Goal: Task Accomplishment & Management: Use online tool/utility

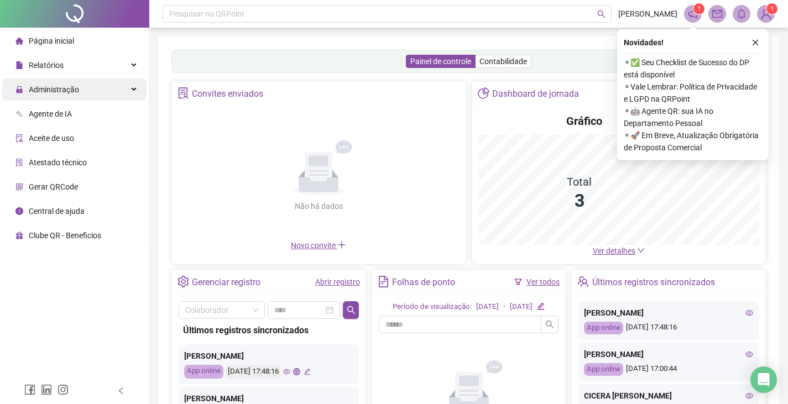
click at [51, 91] on span "Administração" at bounding box center [54, 89] width 50 height 9
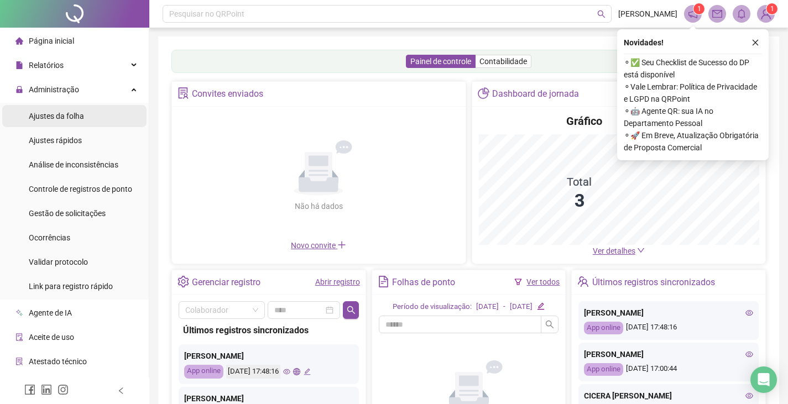
click at [66, 119] on span "Ajustes da folha" at bounding box center [56, 116] width 55 height 9
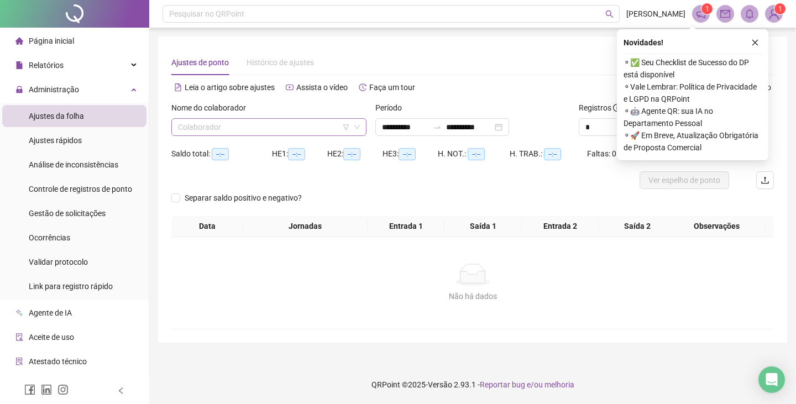
drag, startPoint x: 253, startPoint y: 111, endPoint x: 258, endPoint y: 120, distance: 10.4
click at [253, 111] on label "Nome do colaborador" at bounding box center [212, 108] width 82 height 12
click at [258, 120] on input "search" at bounding box center [264, 127] width 172 height 17
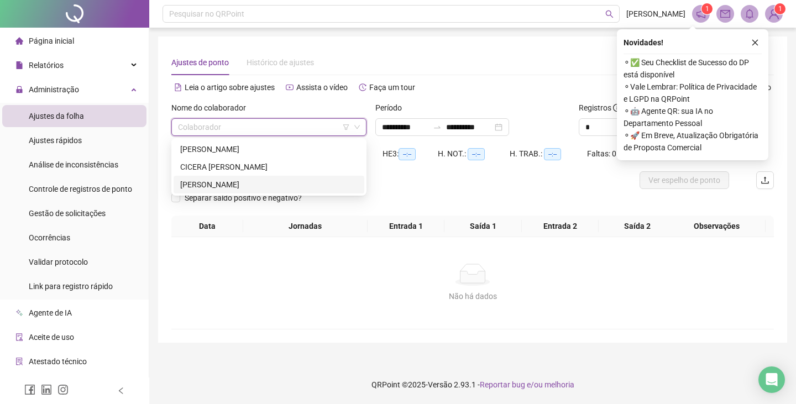
click at [218, 185] on div "[PERSON_NAME]" at bounding box center [268, 185] width 177 height 12
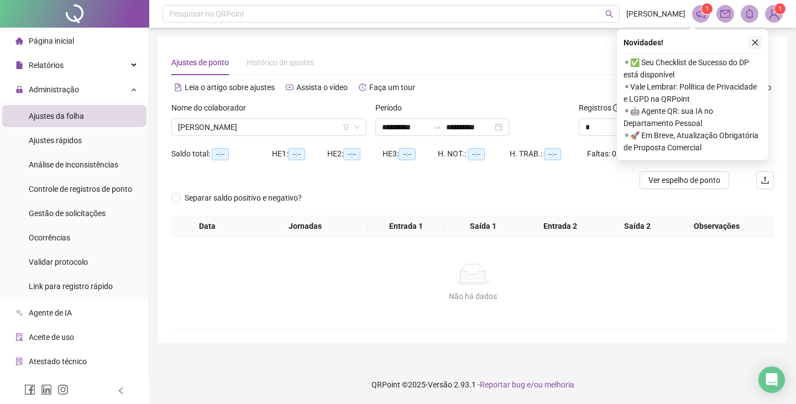
click at [749, 44] on button "button" at bounding box center [754, 42] width 13 height 13
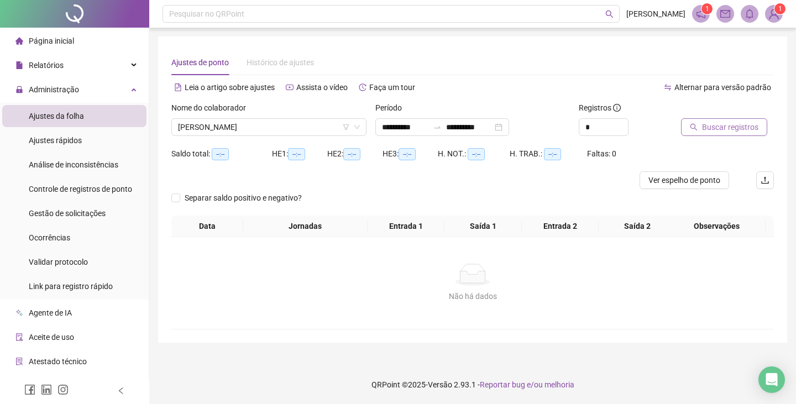
click at [727, 133] on button "Buscar registros" at bounding box center [724, 127] width 86 height 18
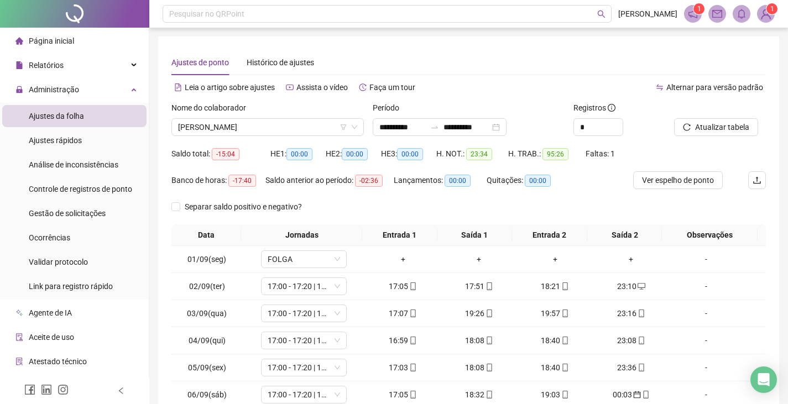
scroll to position [123, 0]
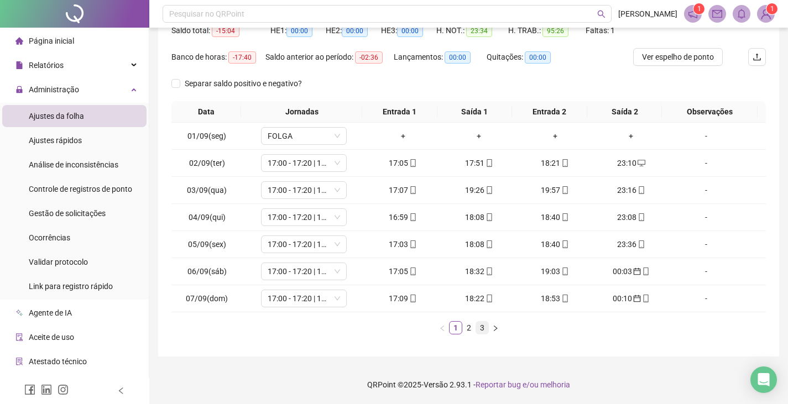
click at [481, 329] on link "3" at bounding box center [482, 328] width 12 height 12
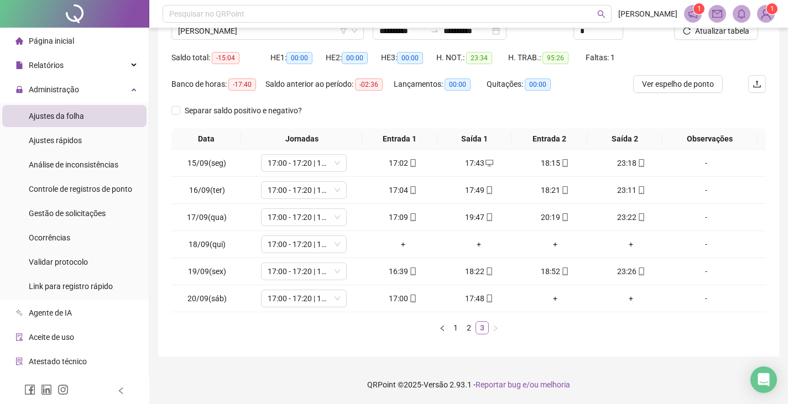
scroll to position [96, 0]
